Goal: Check status: Check status

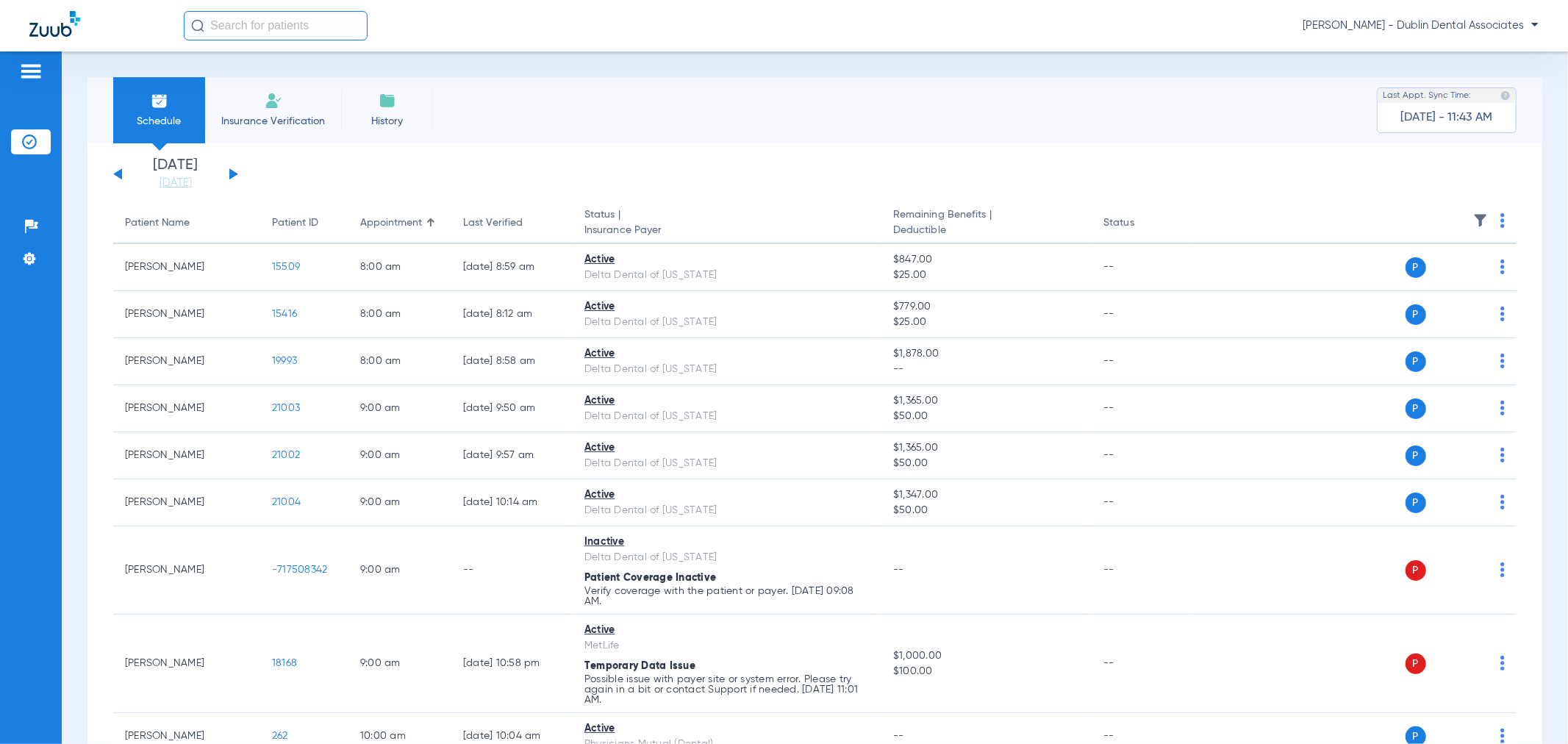
click at [1473, 225] on img at bounding box center [1480, 220] width 14 height 14
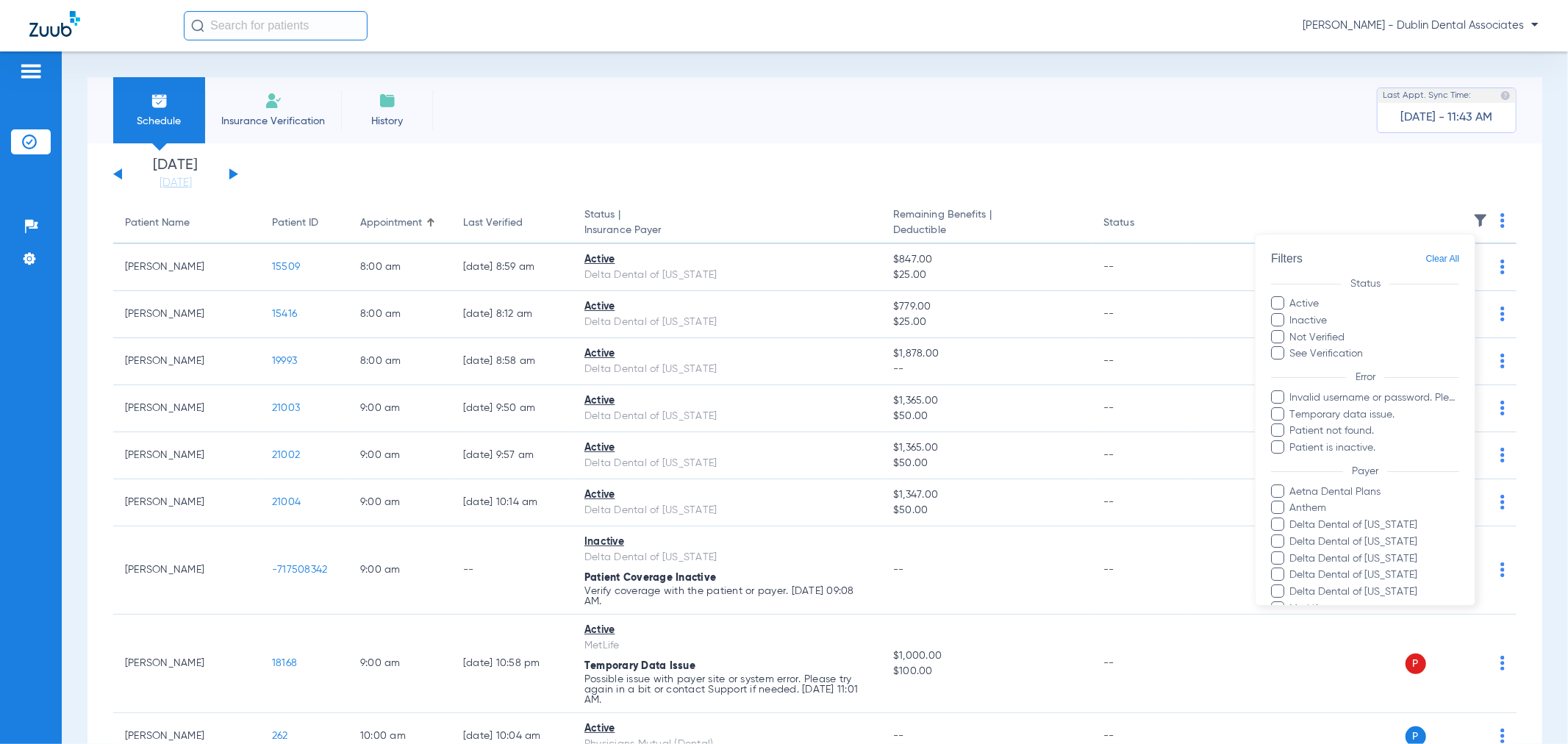
click at [1276, 321] on span at bounding box center [1277, 320] width 13 height 13
click at [1330, 316] on input "Inactive" at bounding box center [1330, 316] width 0 height 0
click at [1279, 450] on span at bounding box center [1277, 447] width 13 height 13
click at [1293, 458] on input "Patient is inactive." at bounding box center [1293, 458] width 0 height 0
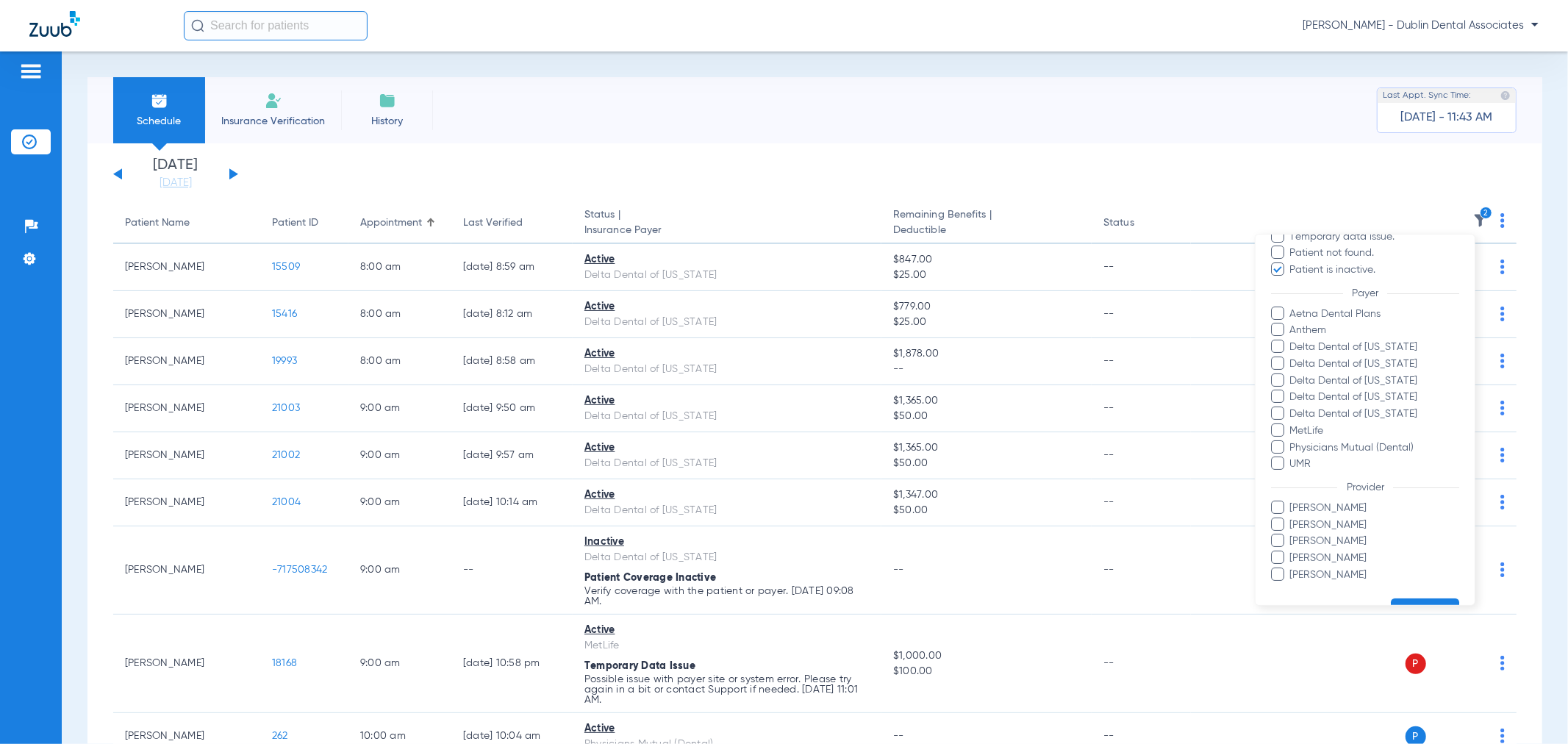
scroll to position [214, 0]
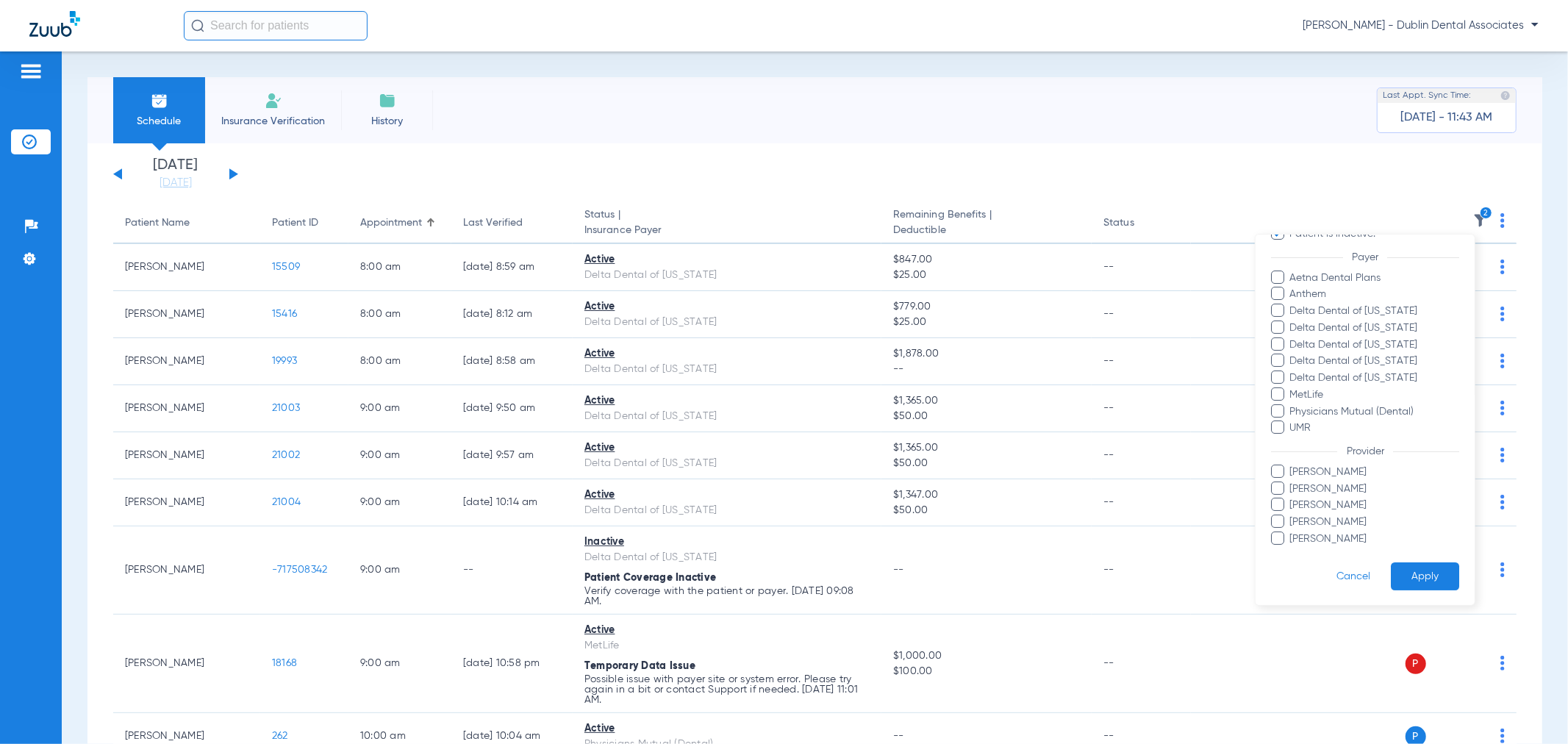
click at [1416, 576] on button "Apply" at bounding box center [1425, 577] width 68 height 29
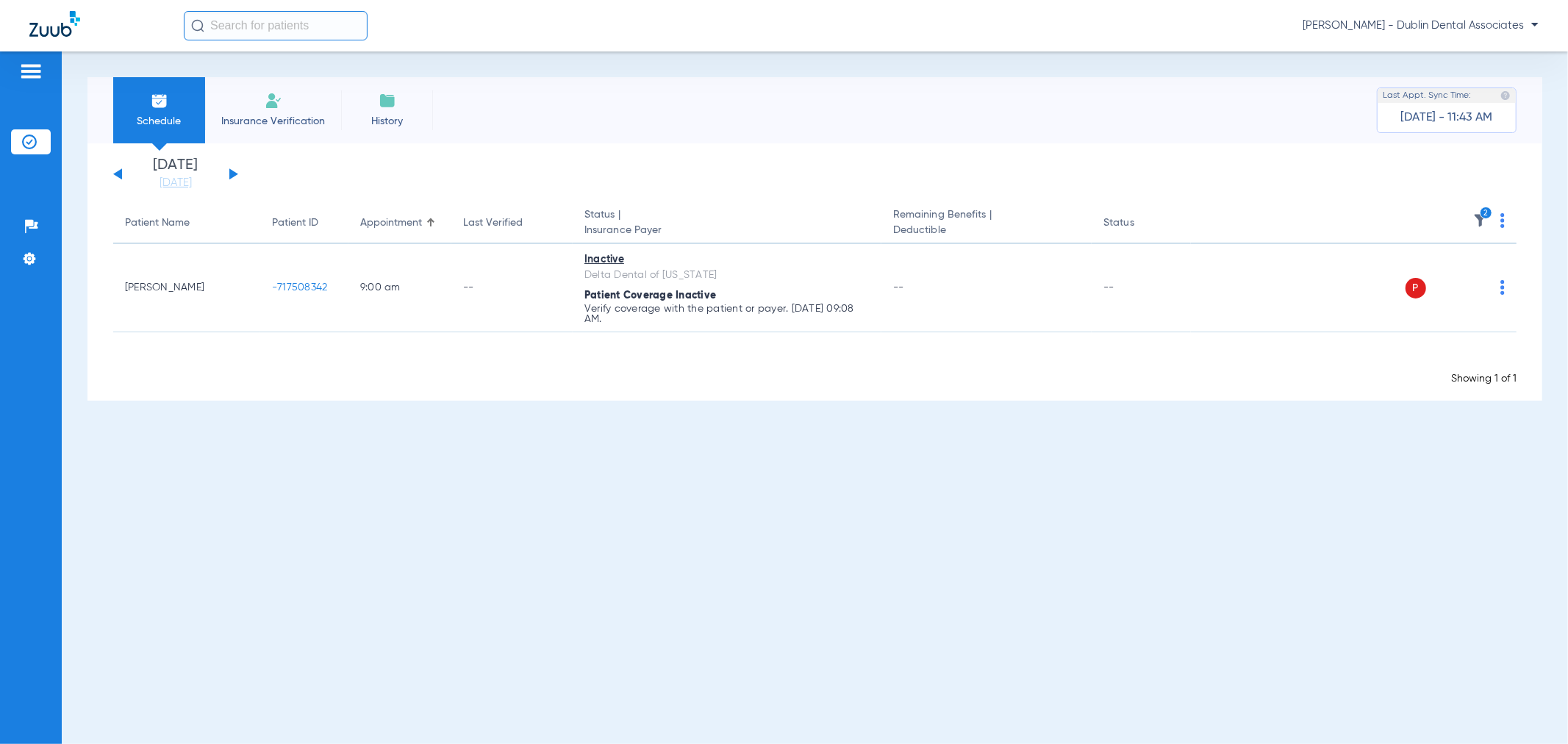
click at [232, 173] on button at bounding box center [234, 173] width 9 height 11
click at [237, 176] on div "Saturday 06-07-2025 Sunday 06-08-2025 Monday 06-09-2025 Tuesday 06-10-2025 Wedn…" at bounding box center [176, 174] width 125 height 33
click at [228, 173] on div "Saturday 06-07-2025 Sunday 06-08-2025 Monday 06-09-2025 Tuesday 06-10-2025 Wedn…" at bounding box center [176, 174] width 125 height 33
click at [231, 174] on button at bounding box center [234, 173] width 9 height 11
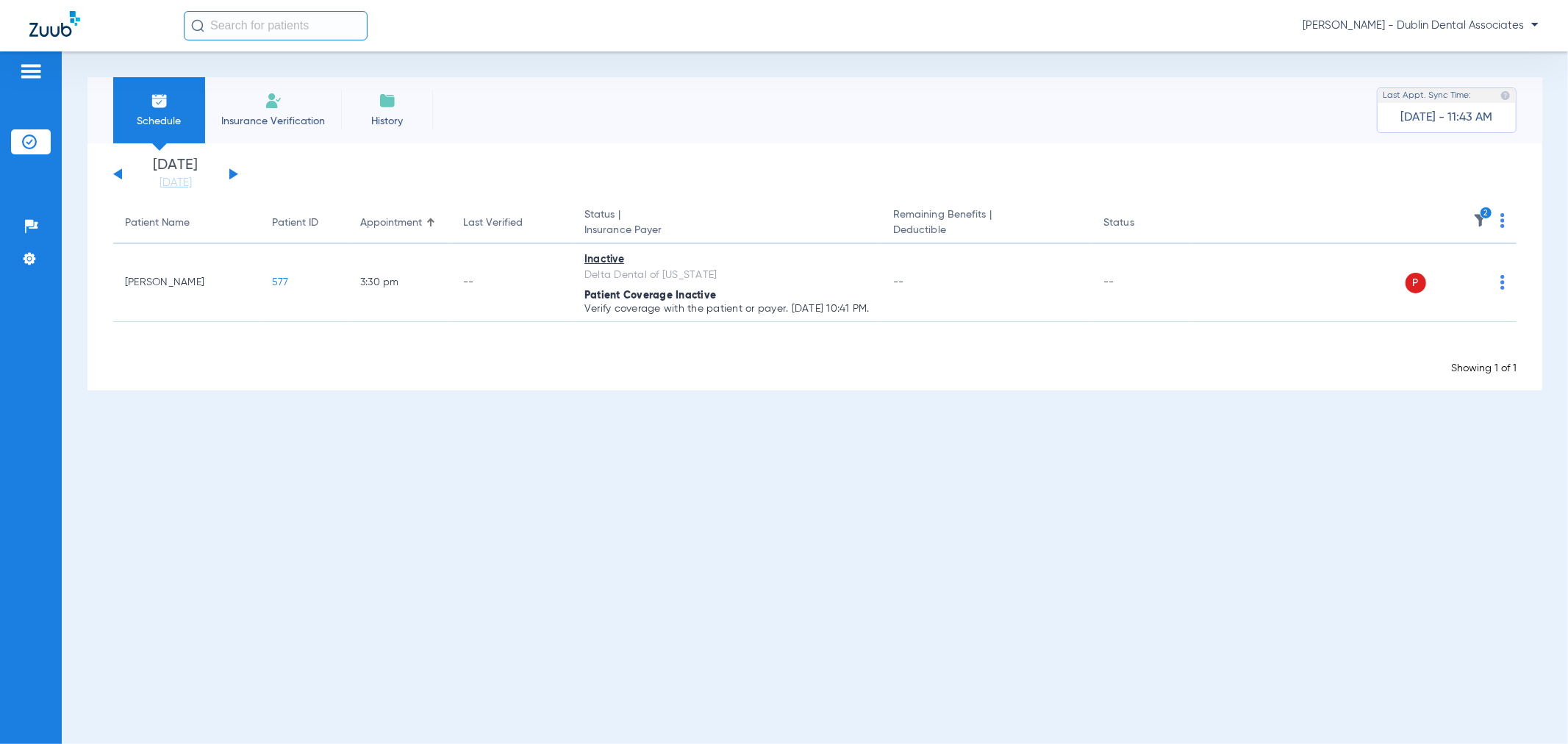
click at [231, 173] on button at bounding box center [234, 173] width 9 height 11
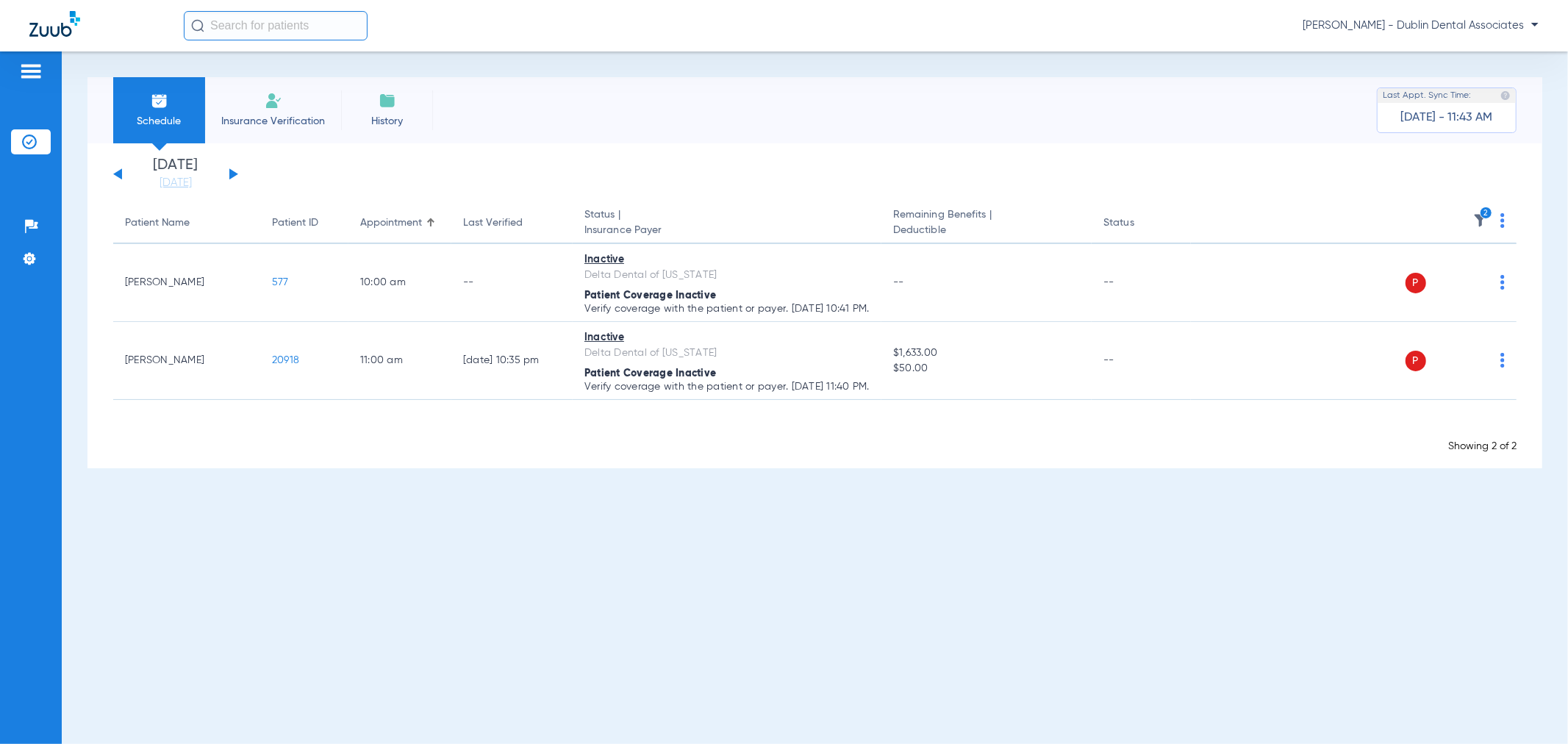
click at [790, 660] on div "Schedule Insurance Verification History Last Appt. Sync Time: Today - 11:43 AM …" at bounding box center [815, 398] width 1506 height 692
click at [1488, 213] on icon "2" at bounding box center [1486, 213] width 13 height 13
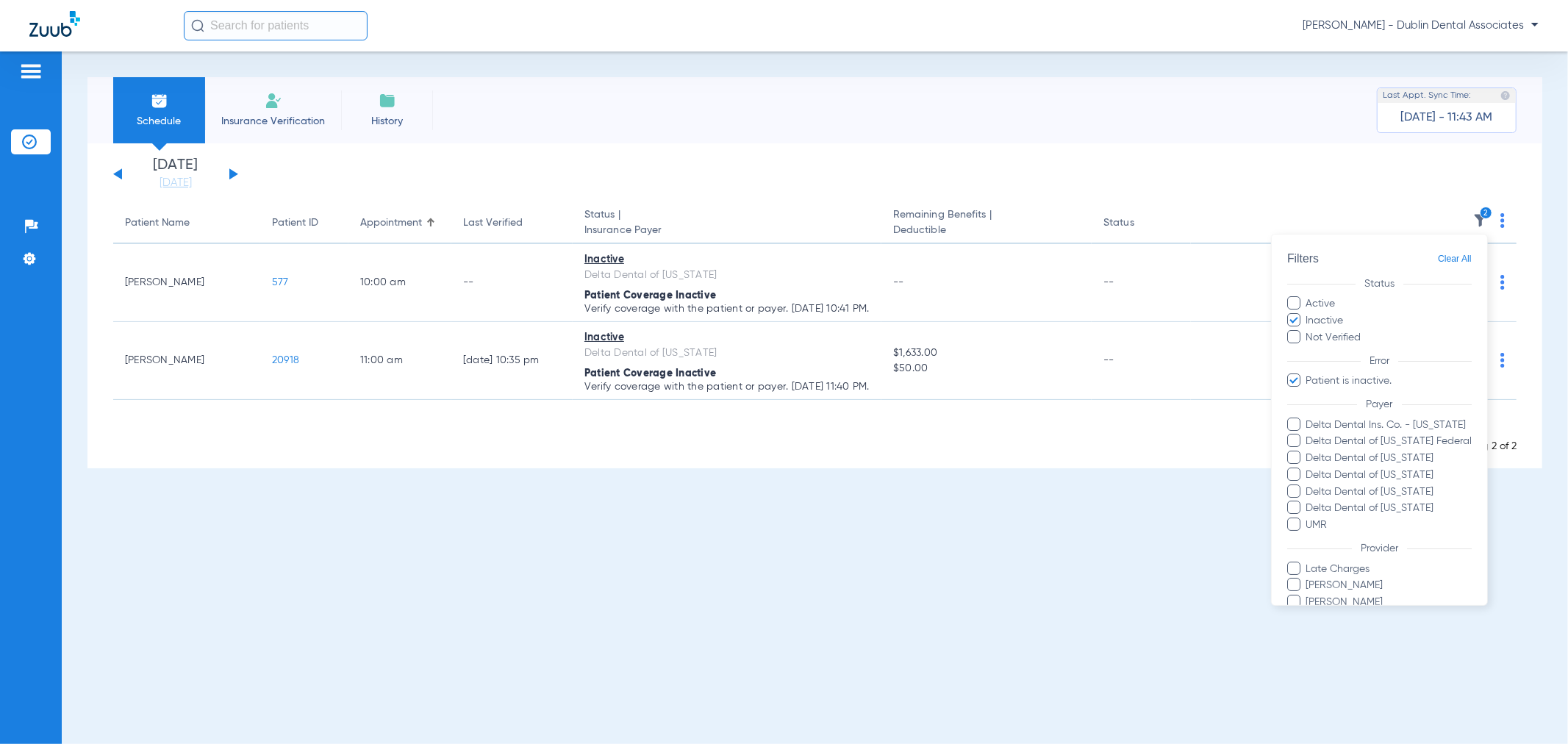
click at [1441, 262] on span "Clear All" at bounding box center [1455, 259] width 33 height 18
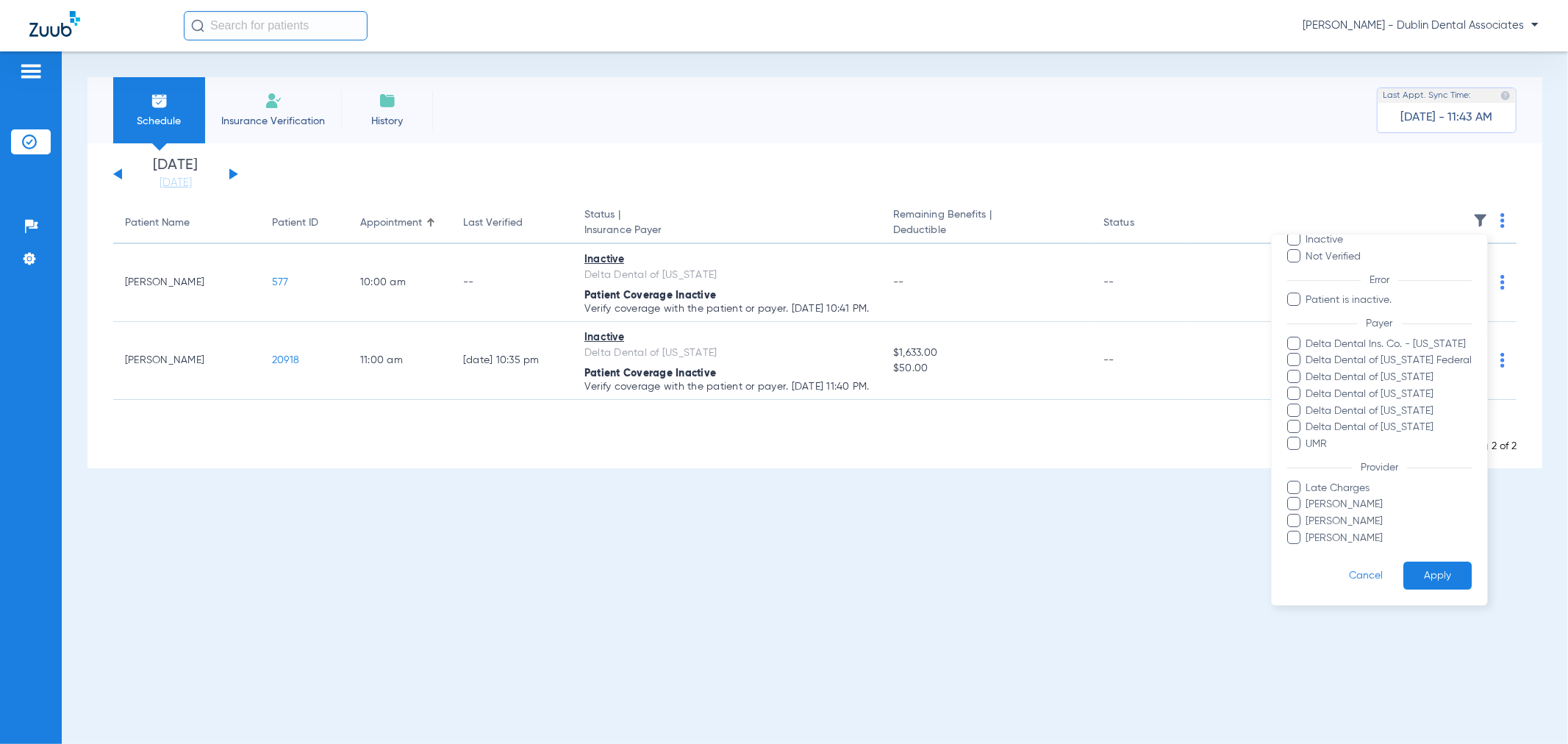
click at [113, 178] on div at bounding box center [784, 372] width 1568 height 744
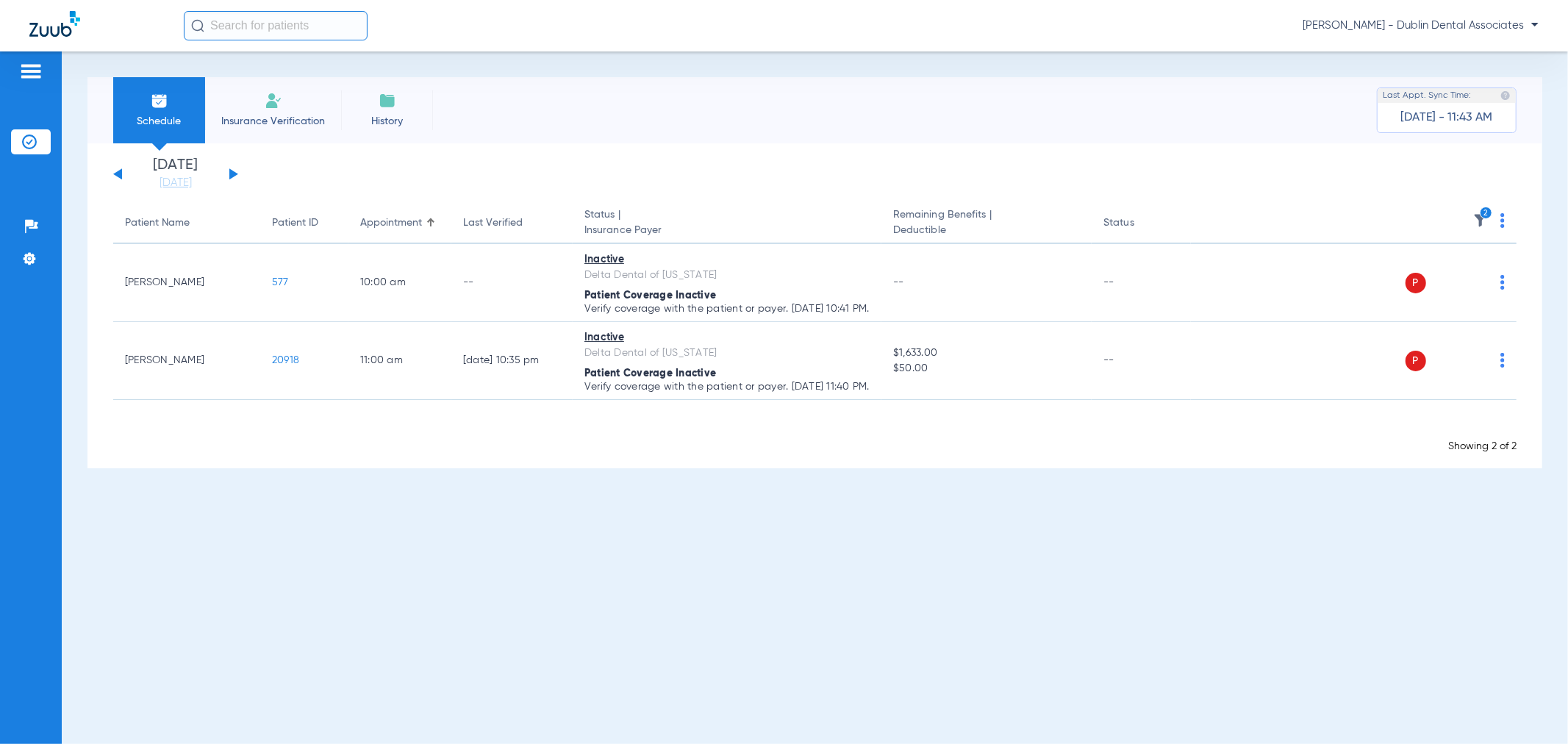
click at [119, 174] on button at bounding box center [118, 173] width 9 height 11
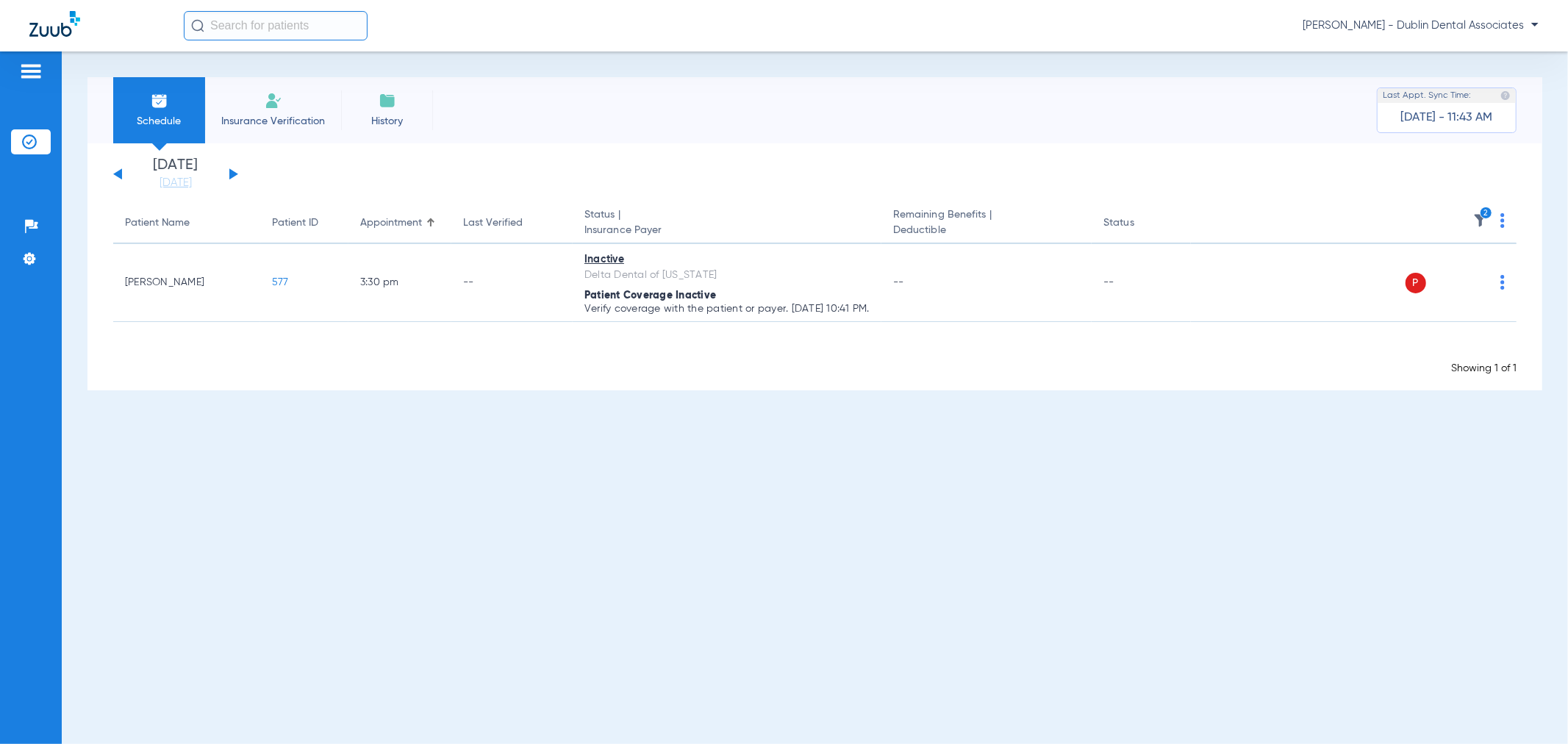
click at [119, 174] on button at bounding box center [118, 173] width 9 height 11
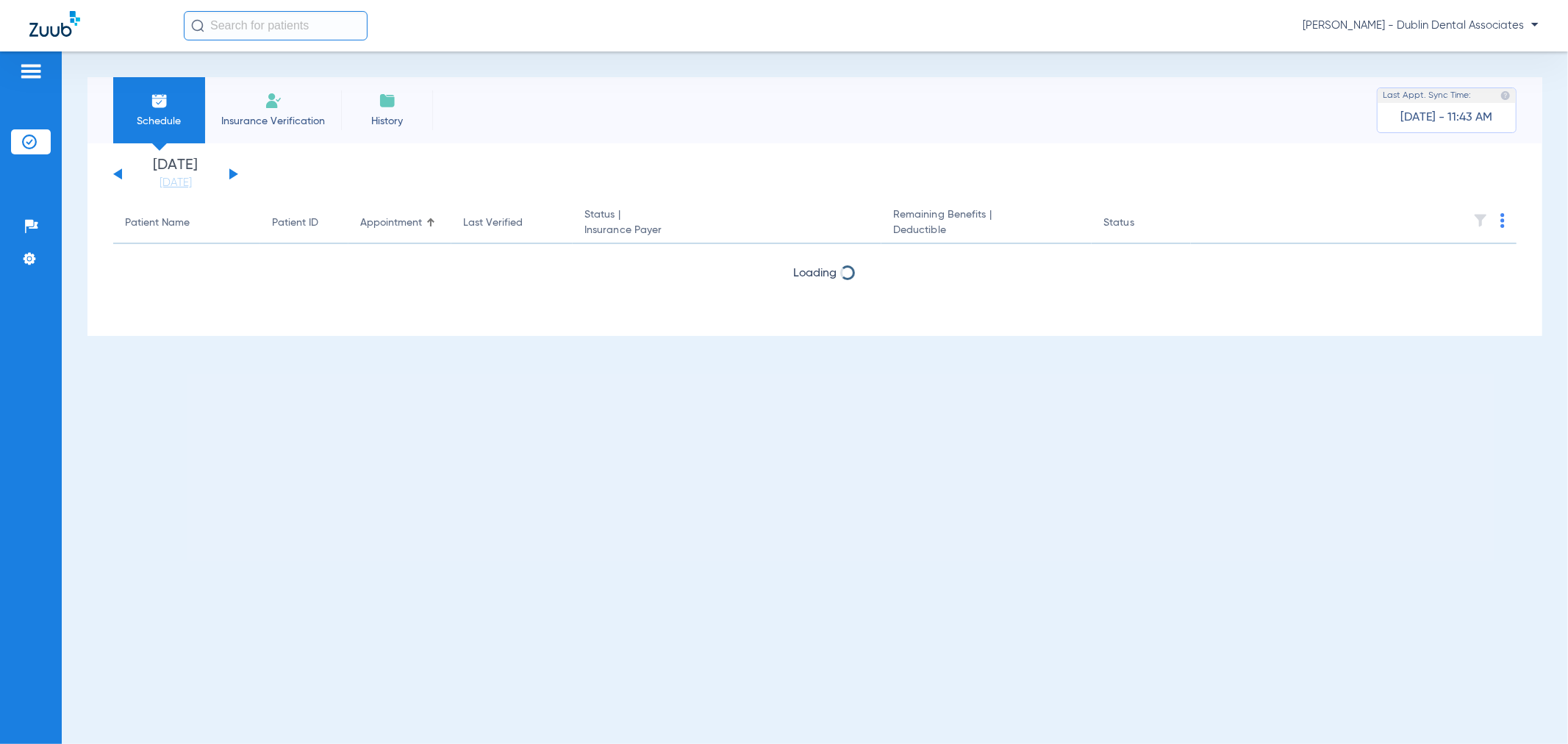
click at [128, 158] on div "Saturday 06-07-2025 Sunday 06-08-2025 Monday 06-09-2025 Tuesday 06-10-2025 Wedn…" at bounding box center [176, 174] width 125 height 33
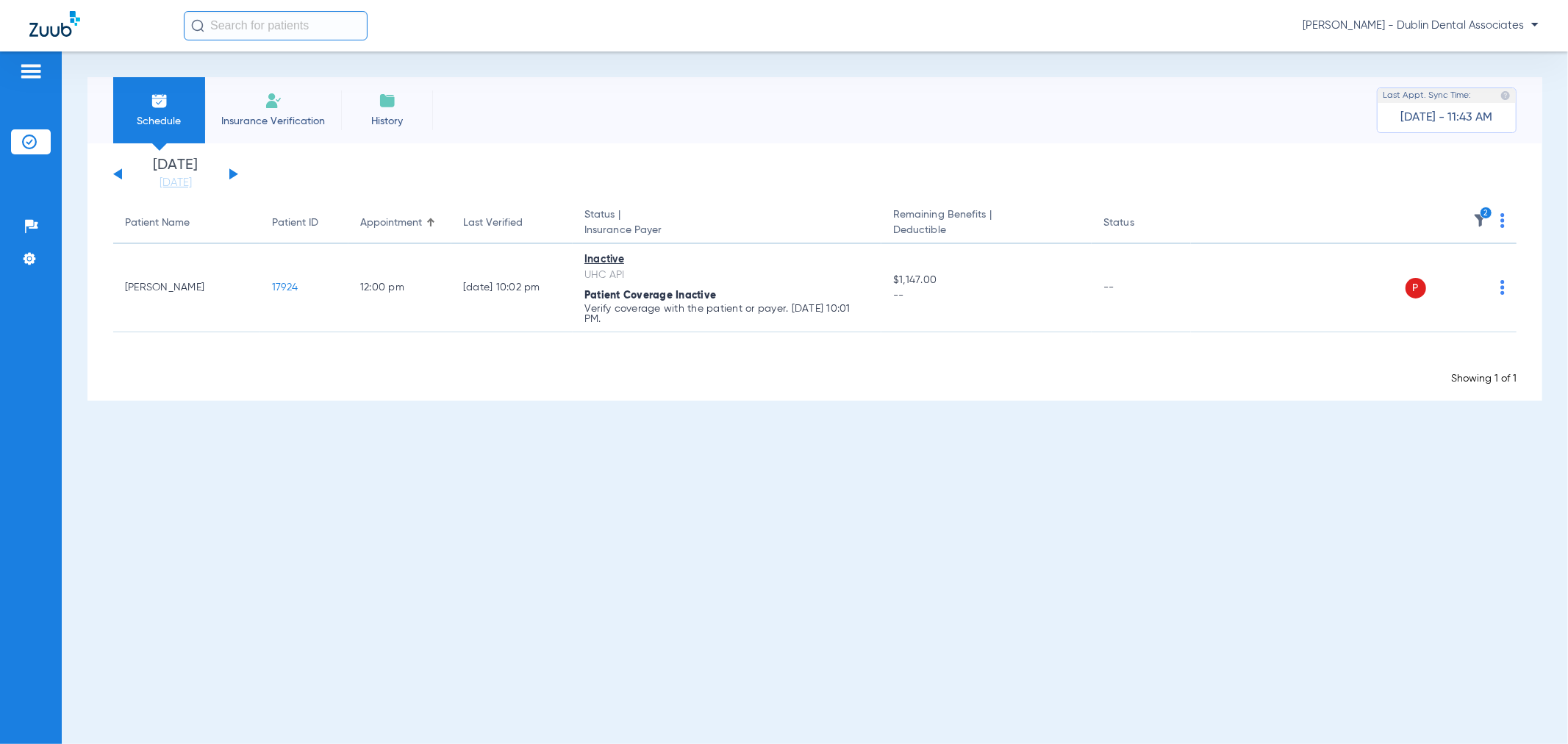
click at [127, 161] on div "Saturday 06-07-2025 Sunday 06-08-2025 Monday 06-09-2025 Tuesday 06-10-2025 Wedn…" at bounding box center [176, 174] width 125 height 33
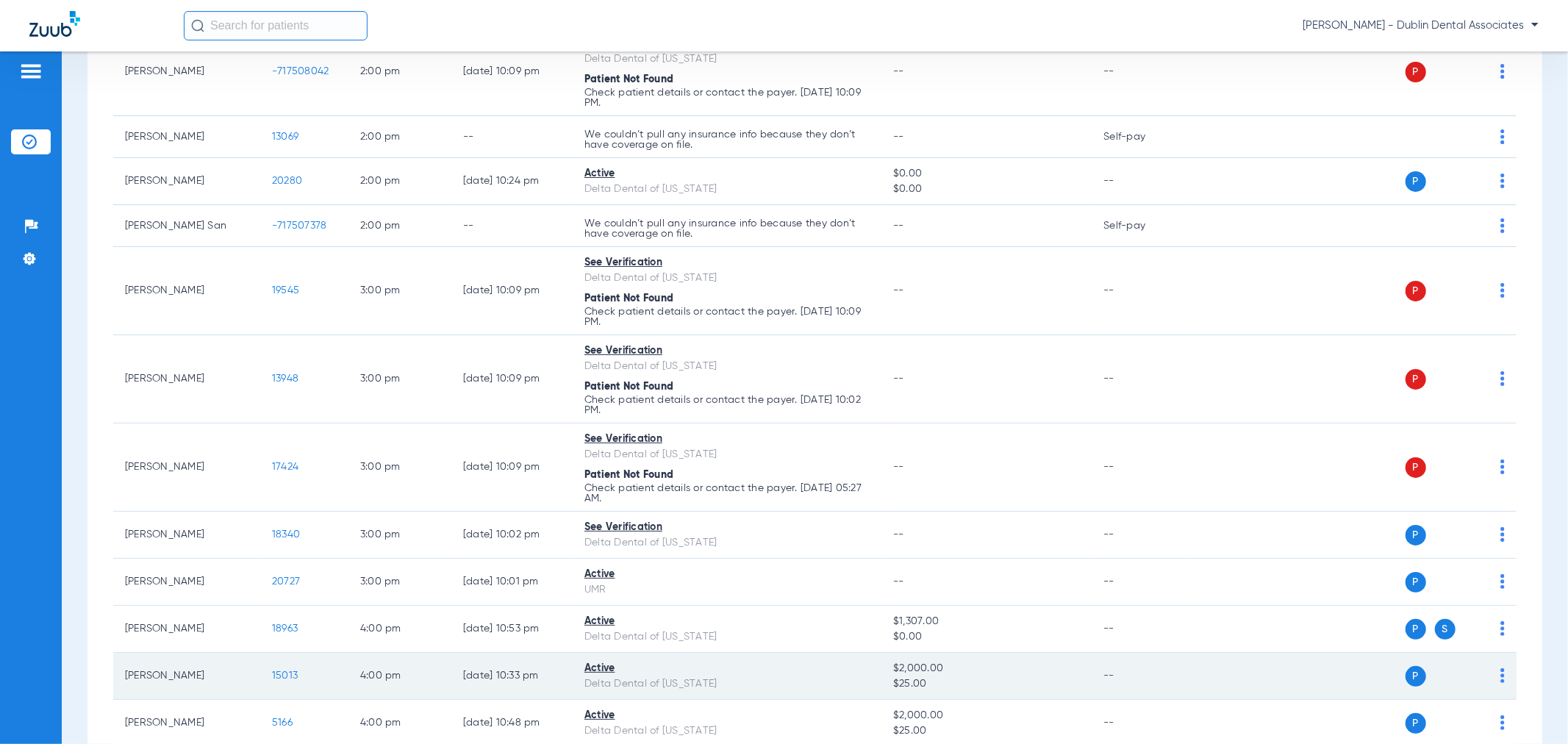
scroll to position [1493, 0]
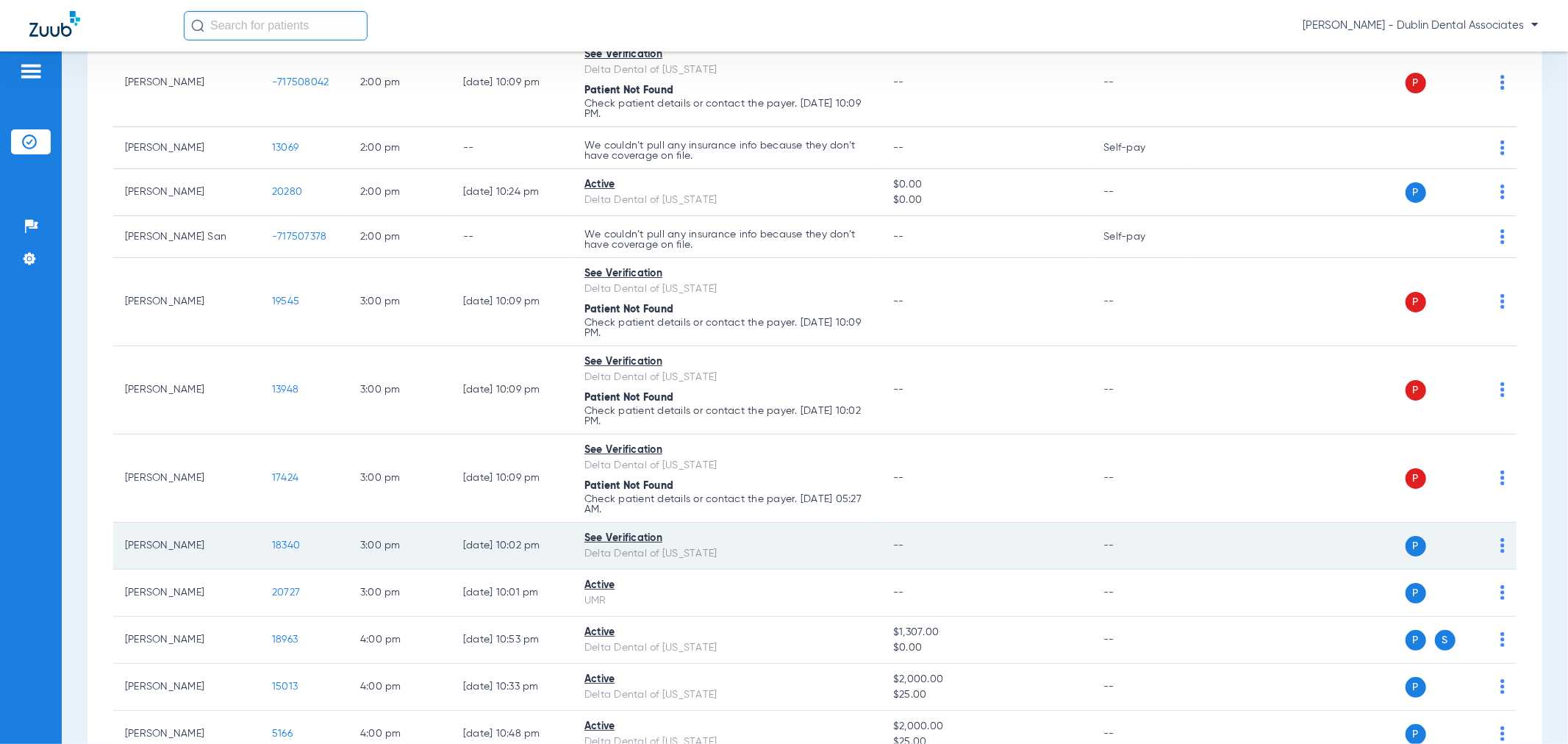
click at [623, 545] on div "See Verification" at bounding box center [727, 539] width 285 height 15
click at [1105, 555] on td "--" at bounding box center [1141, 546] width 99 height 47
click at [289, 551] on span "18340" at bounding box center [285, 545] width 28 height 11
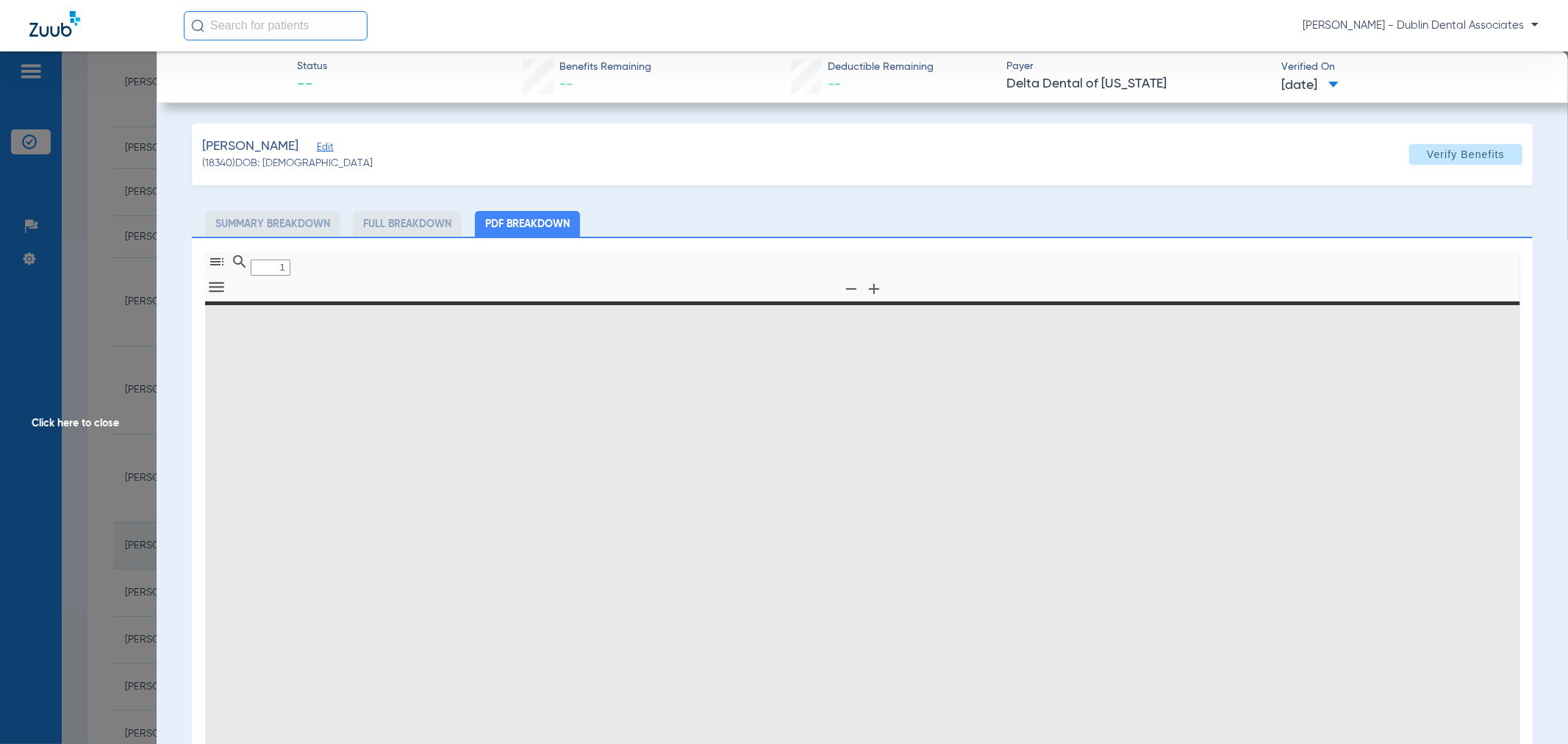
type input "0"
select select "page-width"
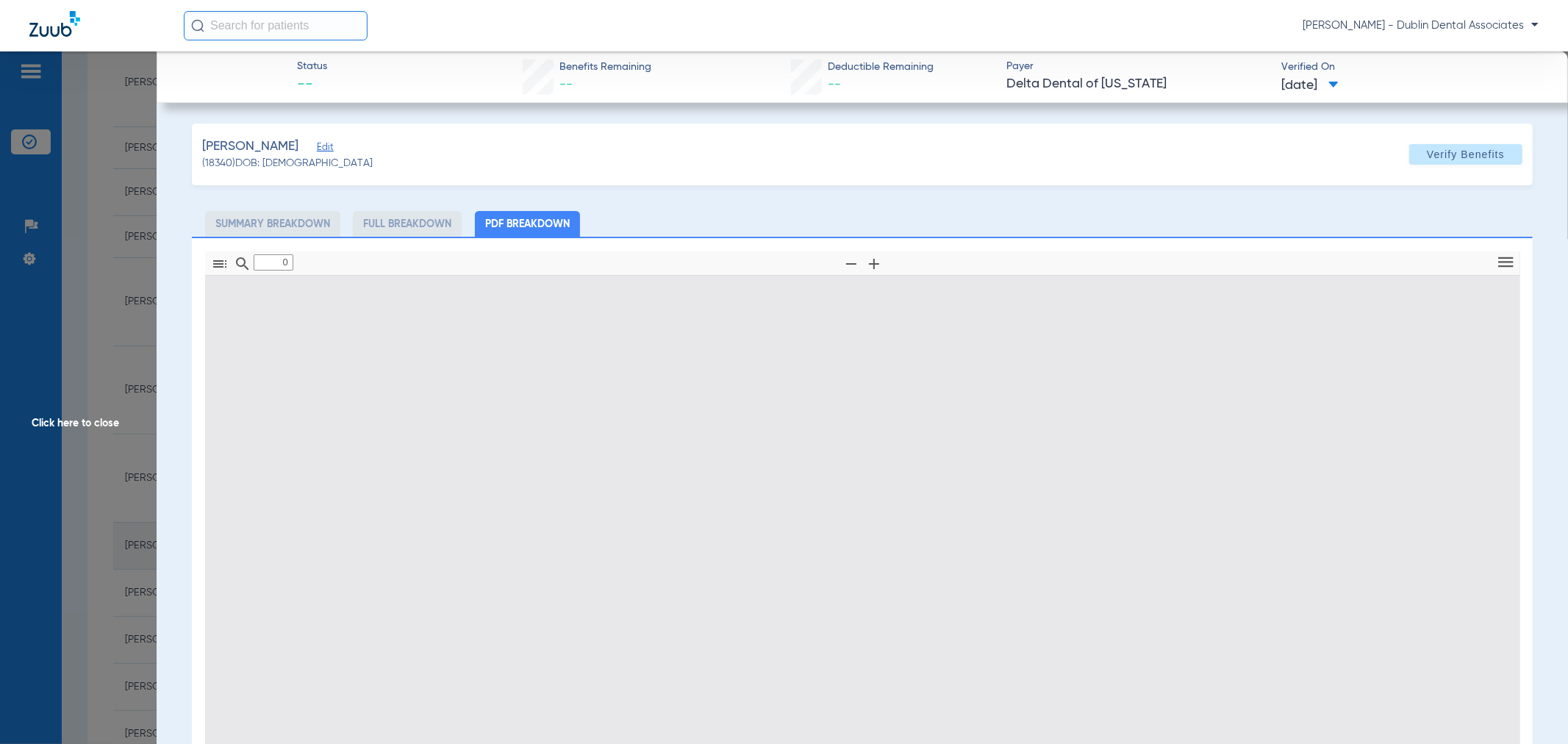
type input "1"
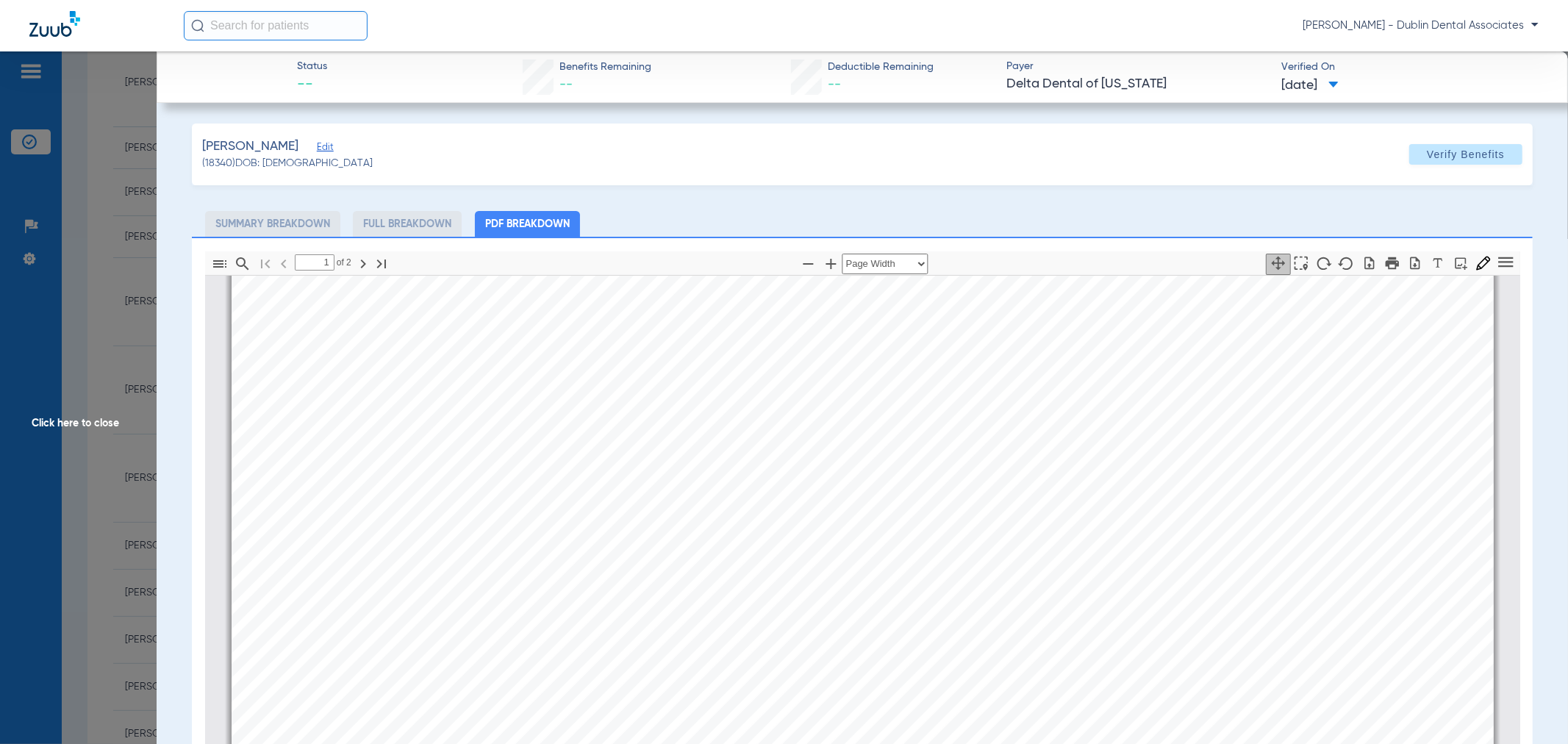
click at [857, 199] on div "[PERSON_NAME] Edit (18340) DOB: [DEMOGRAPHIC_DATA] Verify Benefits Subscriber I…" at bounding box center [862, 565] width 1341 height 884
click at [1338, 82] on span at bounding box center [1334, 85] width 11 height 8
click at [1163, 179] on div at bounding box center [784, 372] width 1568 height 744
